Goal: Communication & Community: Answer question/provide support

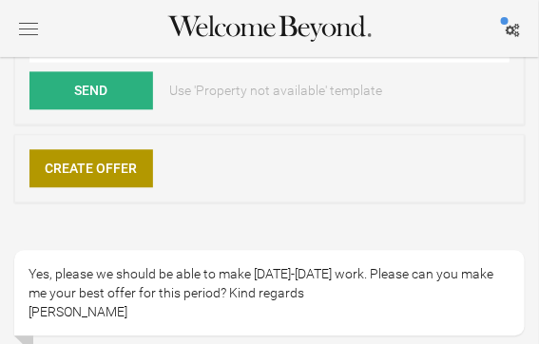
scroll to position [610, 0]
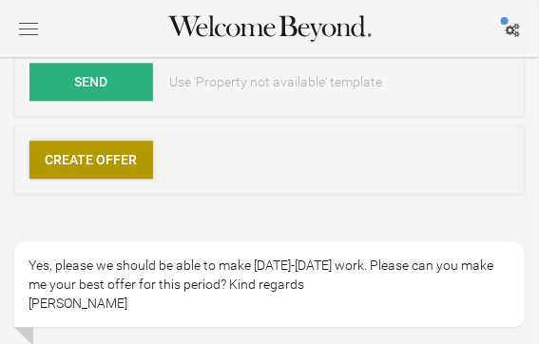
click at [123, 163] on link "Create Offer" at bounding box center [91, 160] width 124 height 38
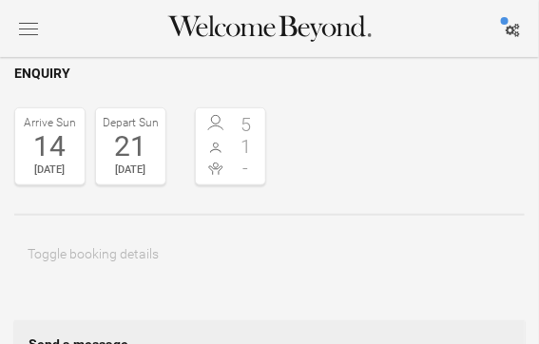
scroll to position [95, 0]
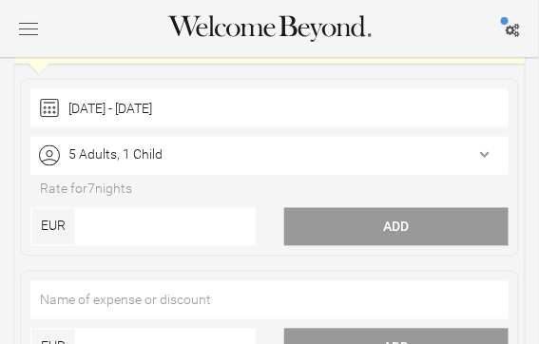
scroll to position [412, 0]
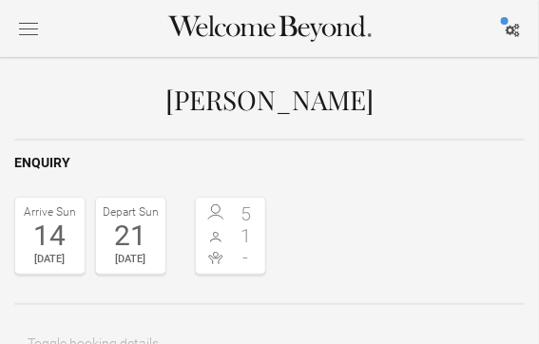
click at [63, 241] on div "14" at bounding box center [50, 235] width 60 height 29
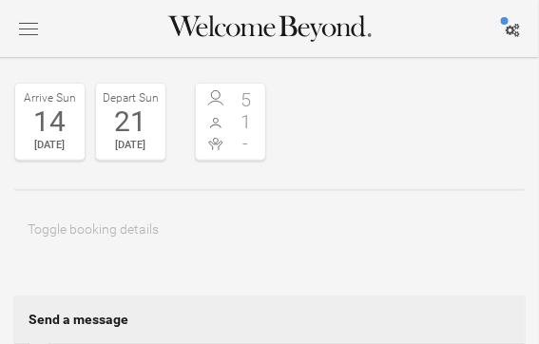
scroll to position [113, 0]
click at [57, 125] on div "14" at bounding box center [50, 122] width 60 height 29
click at [132, 126] on div "21" at bounding box center [131, 122] width 60 height 29
click at [48, 131] on div "14" at bounding box center [50, 122] width 60 height 29
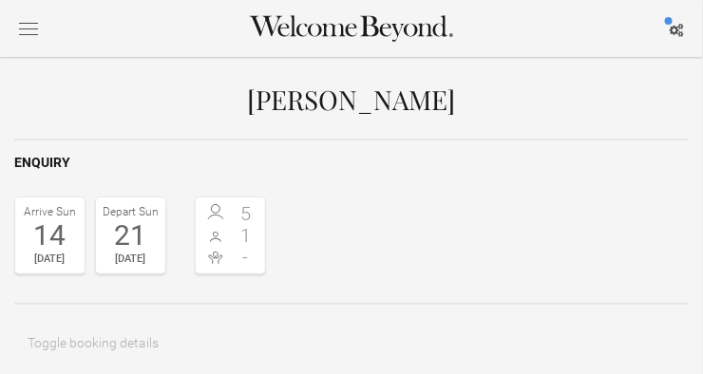
click at [49, 234] on div "14" at bounding box center [50, 235] width 60 height 29
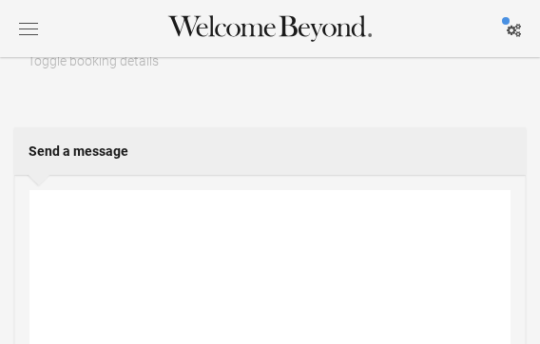
scroll to position [283, 0]
click at [137, 207] on textarea at bounding box center [269, 284] width 481 height 191
type textarea "h"
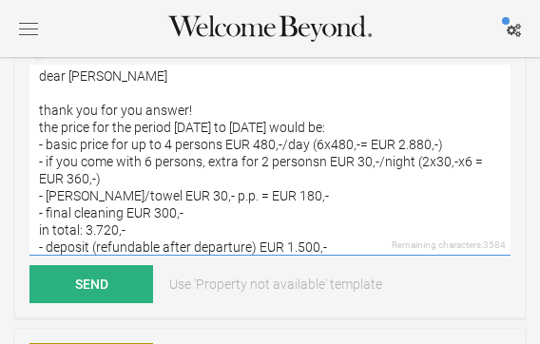
scroll to position [51, 0]
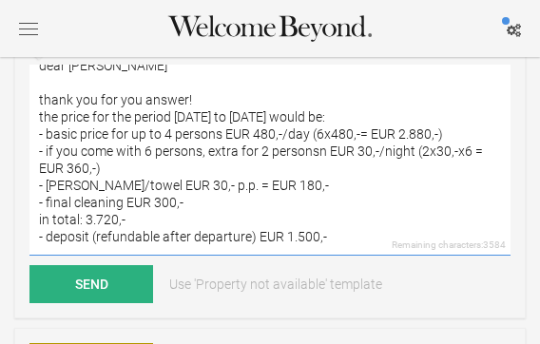
click at [48, 219] on textarea "dear [PERSON_NAME] thank you for you answer! the price for the period [DATE] to…" at bounding box center [269, 160] width 481 height 191
click at [137, 203] on textarea "dear [PERSON_NAME] thank you for you answer! the price for the period [DATE] to…" at bounding box center [269, 160] width 481 height 191
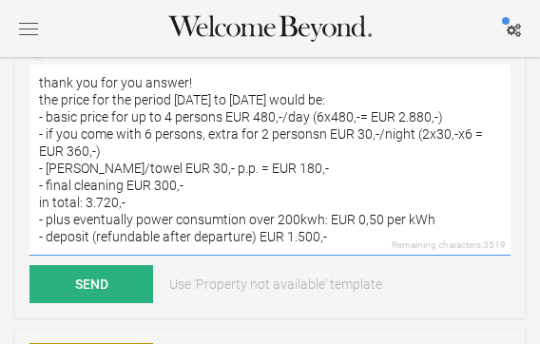
click at [312, 219] on textarea "dear [PERSON_NAME] thank you for you answer! the price for the period [DATE] to…" at bounding box center [269, 160] width 481 height 191
click at [75, 200] on textarea "dear [PERSON_NAME] thank you for you answer! the price for the period [DATE] to…" at bounding box center [269, 160] width 481 height 191
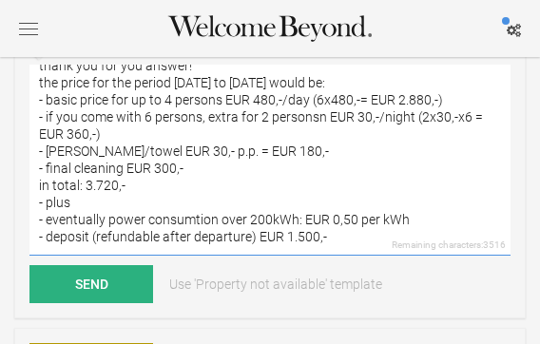
scroll to position [92, 0]
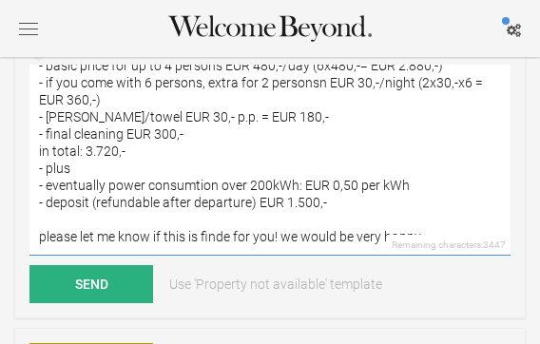
click at [384, 248] on textarea "dear [PERSON_NAME] thank you for you answer! the price for the period [DATE] to…" at bounding box center [269, 160] width 481 height 191
click at [381, 245] on textarea "dear [PERSON_NAME] thank you for you answer! the price for the period [DATE] to…" at bounding box center [269, 160] width 481 height 191
click at [436, 231] on textarea "dear [PERSON_NAME] thank you for you answer! the price for the period [DATE] to…" at bounding box center [269, 160] width 481 height 191
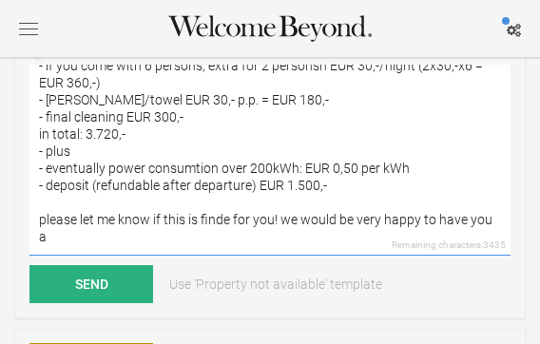
scroll to position [109, 0]
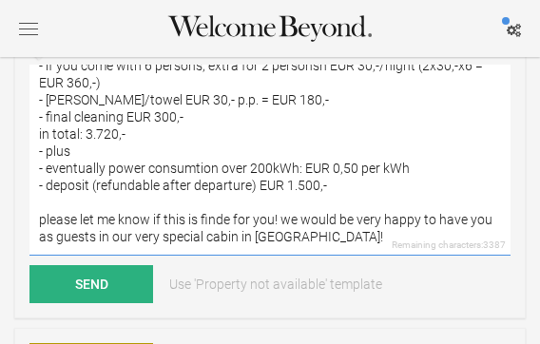
click at [224, 229] on textarea "dear [PERSON_NAME] thank you for you answer! the price for the period [DATE] to…" at bounding box center [269, 160] width 481 height 191
click at [275, 230] on textarea "dear [PERSON_NAME] thank you for you answer! the price for the period [DATE] to…" at bounding box center [269, 160] width 481 height 191
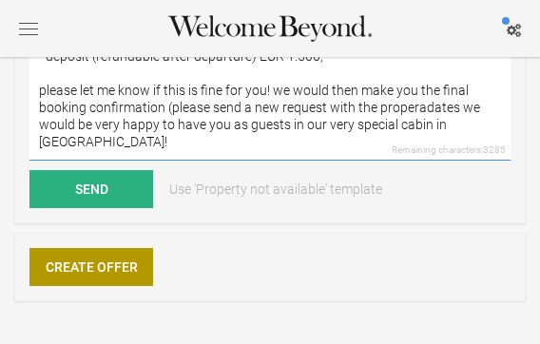
scroll to position [523, 0]
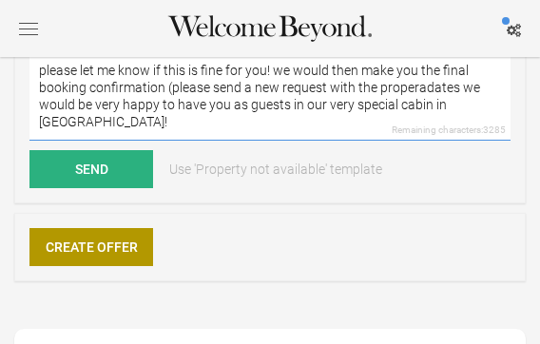
click at [421, 105] on textarea "dear [PERSON_NAME] thank you for you answer! the price for the period [DATE] to…" at bounding box center [269, 45] width 481 height 191
click at [207, 104] on textarea "dear [PERSON_NAME] thank you for you answer! the price for the period [DATE] to…" at bounding box center [269, 45] width 481 height 191
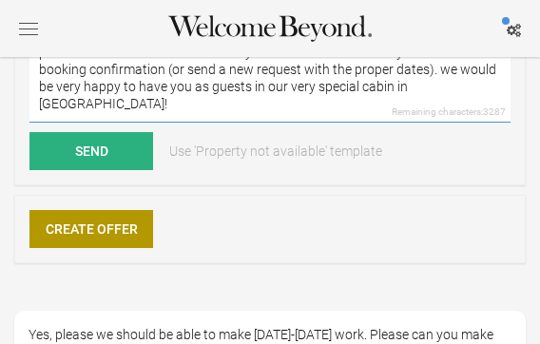
scroll to position [544, 0]
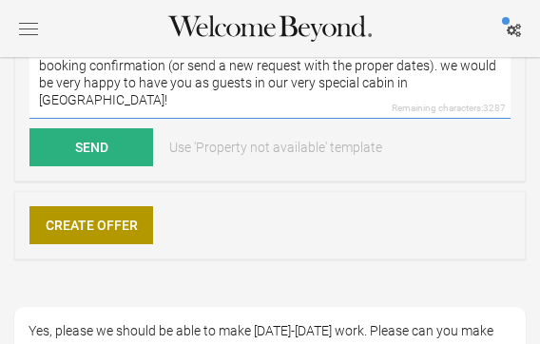
click at [445, 92] on textarea "dear [PERSON_NAME] thank you for you answer! the price for the period [DATE] to…" at bounding box center [269, 23] width 481 height 191
click at [443, 95] on textarea "dear [PERSON_NAME] thank you for you answer! the price for the period [DATE] to…" at bounding box center [269, 23] width 481 height 191
type textarea "dear [PERSON_NAME] thank you for you answer! the price for the period [DATE] to…"
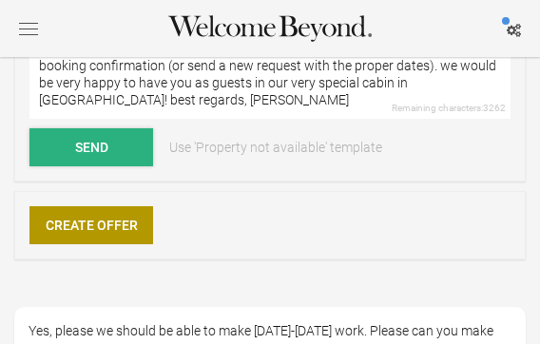
click at [132, 144] on button "Send" at bounding box center [91, 147] width 124 height 38
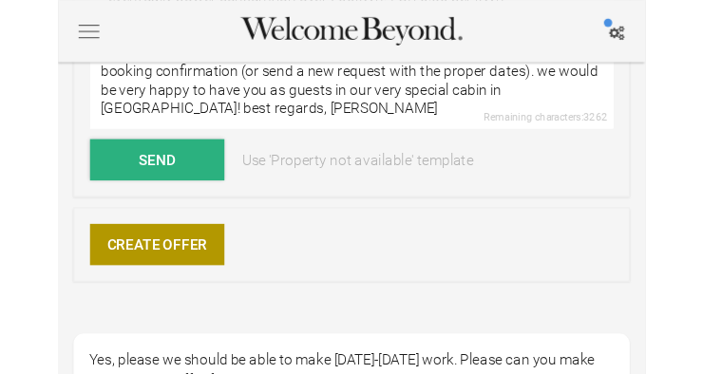
scroll to position [688, 0]
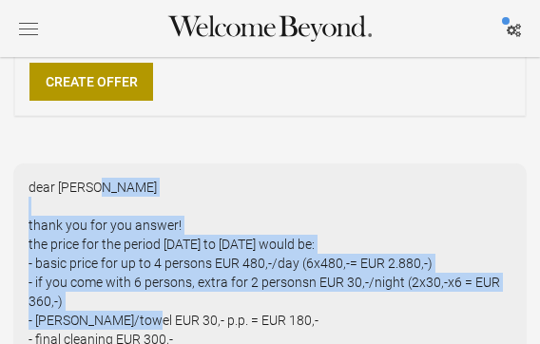
drag, startPoint x: 28, startPoint y: 182, endPoint x: 133, endPoint y: 314, distance: 168.3
click at [133, 314] on div "dear [PERSON_NAME] thank you for you answer! the price for the period [DATE] to…" at bounding box center [269, 348] width 511 height 371
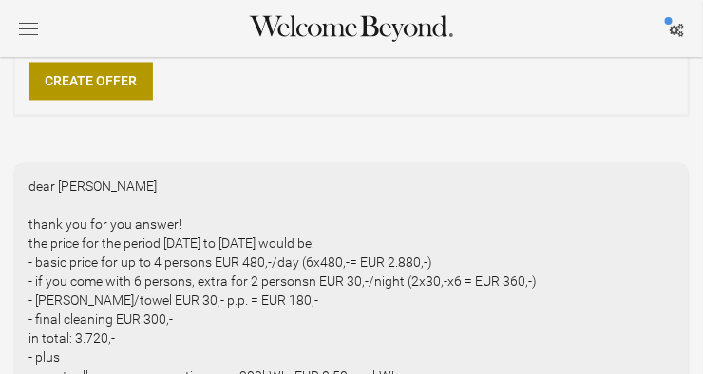
click at [277, 316] on div "dear [PERSON_NAME] thank you for you answer! the price for the period [DATE] to…" at bounding box center [351, 329] width 675 height 333
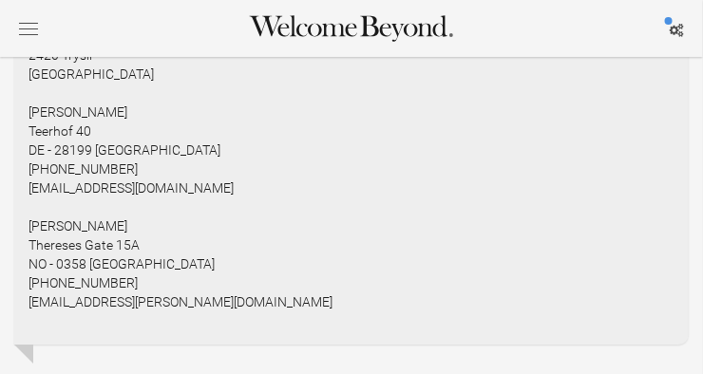
scroll to position [2486, 0]
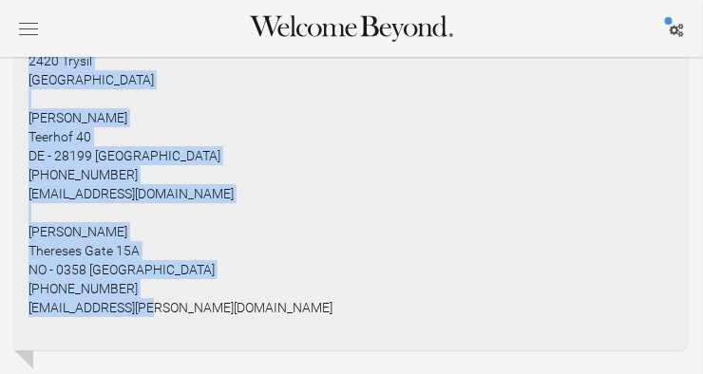
drag, startPoint x: 27, startPoint y: 183, endPoint x: 216, endPoint y: 269, distance: 207.5
copy ul "dear [PERSON_NAME] thank you for you answer! the price for the period [DATE] to…"
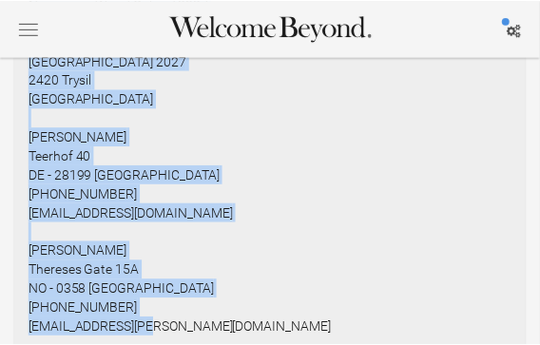
scroll to position [2657, 0]
